Goal: Obtain resource: Download file/media

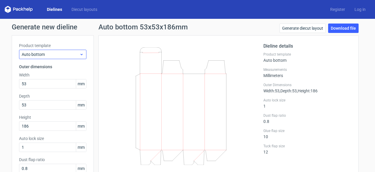
scroll to position [3, 0]
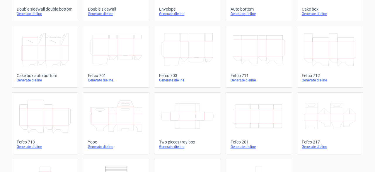
scroll to position [150, 0]
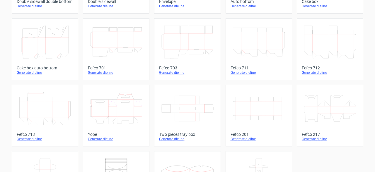
click at [240, 138] on div "Generate dieline" at bounding box center [259, 138] width 57 height 5
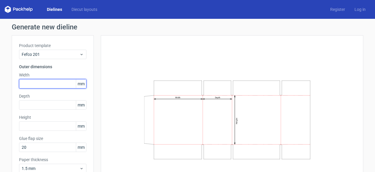
click at [57, 79] on input "text" at bounding box center [52, 83] width 67 height 9
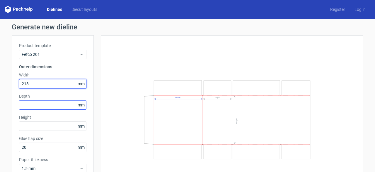
type input "218"
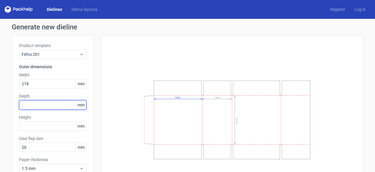
click at [46, 105] on input "text" at bounding box center [52, 104] width 67 height 9
type input "324"
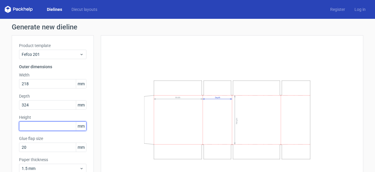
click at [40, 129] on input "text" at bounding box center [52, 125] width 67 height 9
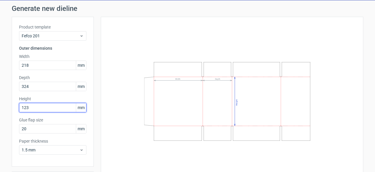
scroll to position [36, 0]
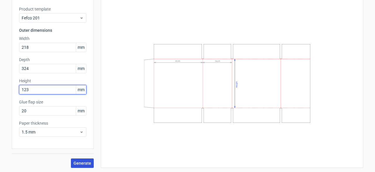
type input "123"
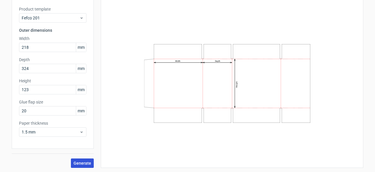
click at [79, 161] on span "Generate" at bounding box center [83, 163] width 18 height 4
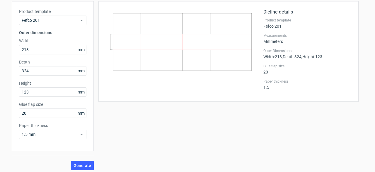
scroll to position [36, 0]
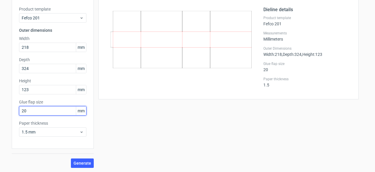
click at [55, 113] on input "20" at bounding box center [52, 110] width 67 height 9
drag, startPoint x: 55, startPoint y: 113, endPoint x: 11, endPoint y: 111, distance: 44.6
click at [12, 111] on div "Product template Fefco 201 Outer dimensions Width 218 mm Depth 324 mm Height 12…" at bounding box center [53, 74] width 82 height 150
type input "10"
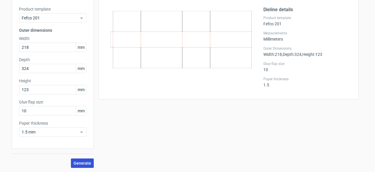
click at [78, 162] on span "Generate" at bounding box center [83, 163] width 18 height 4
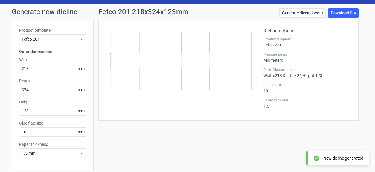
scroll to position [0, 0]
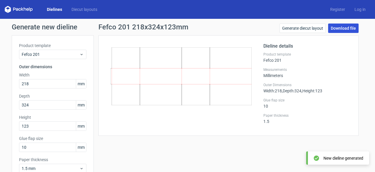
click at [334, 28] on link "Download file" at bounding box center [344, 27] width 31 height 9
